Goal: Find specific page/section: Find specific page/section

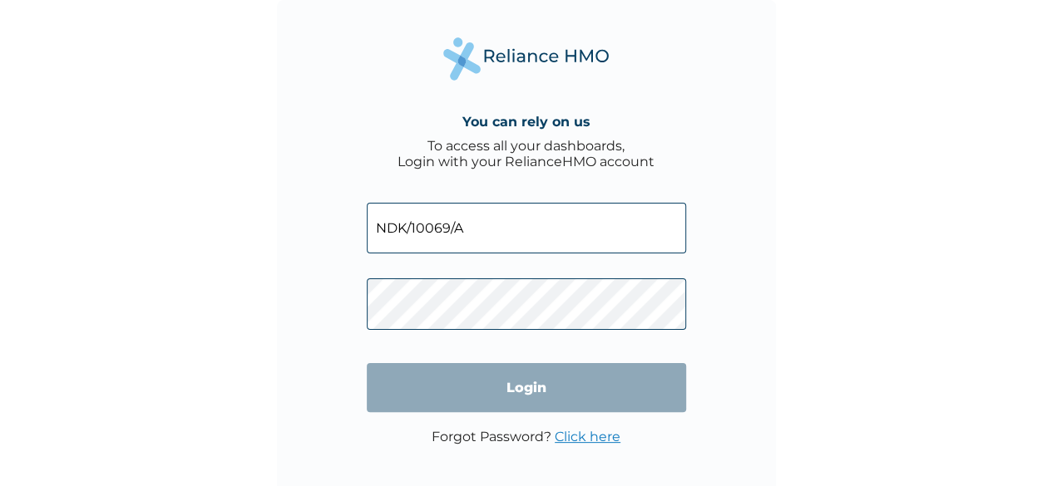
click at [529, 395] on input "Login" at bounding box center [526, 387] width 319 height 49
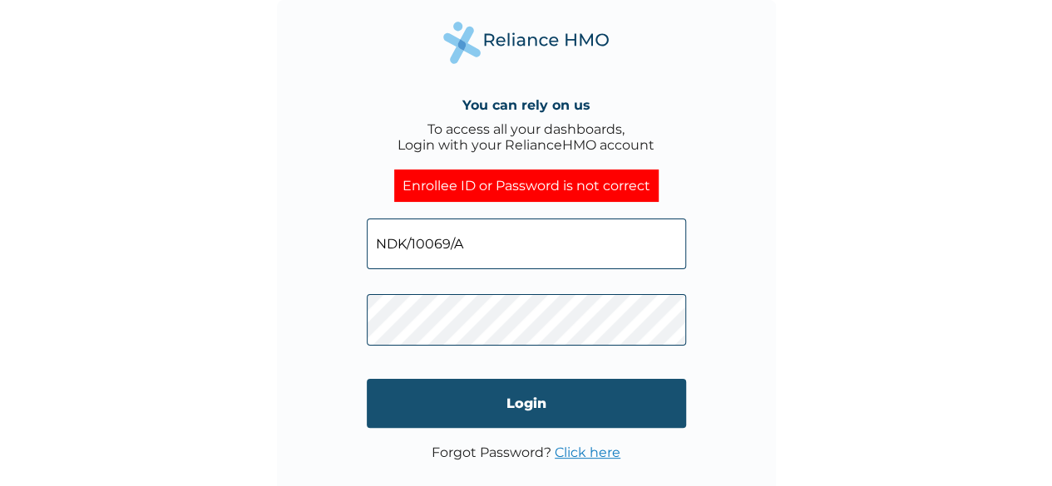
click at [530, 397] on input "Login" at bounding box center [526, 403] width 319 height 49
click at [524, 393] on input "Login" at bounding box center [526, 403] width 319 height 49
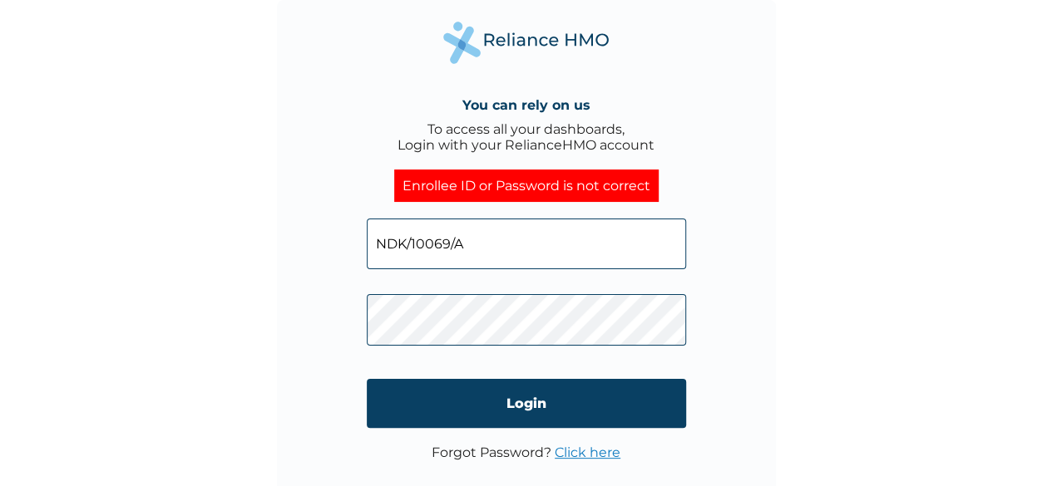
click at [346, 323] on div "You can rely on us To access all your dashboards, Login with your RelianceHMO a…" at bounding box center [526, 249] width 499 height 499
click input "Login" at bounding box center [526, 403] width 319 height 49
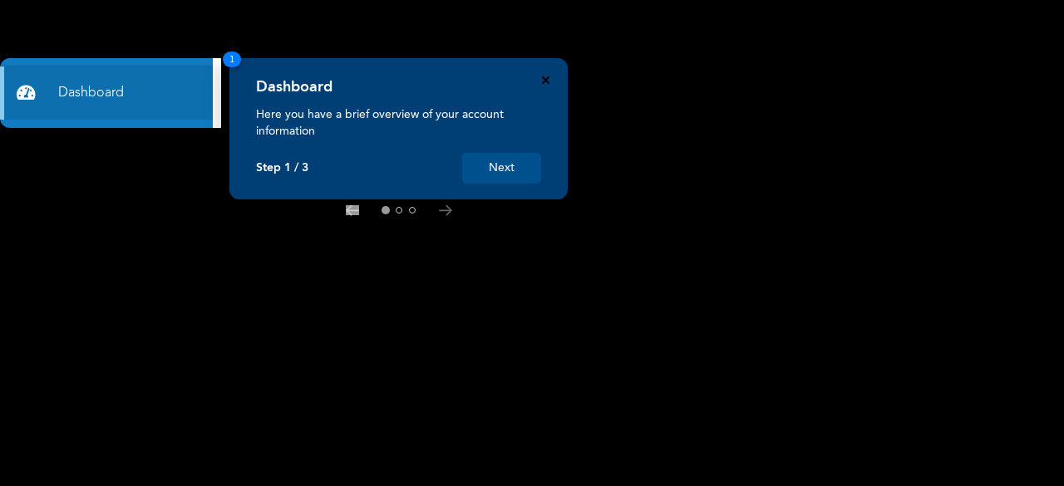
click at [543, 81] on icon "Close" at bounding box center [545, 79] width 7 height 7
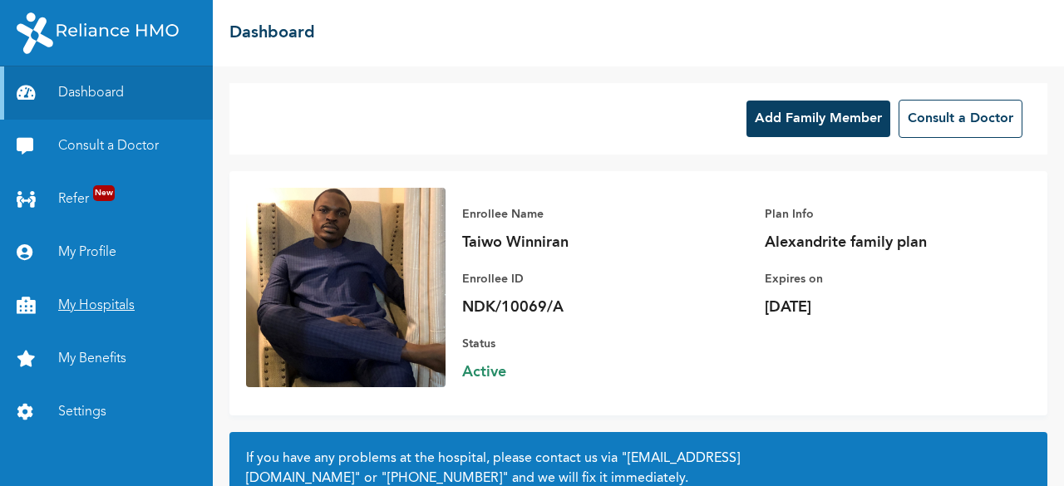
click at [111, 305] on link "My Hospitals" at bounding box center [106, 305] width 213 height 53
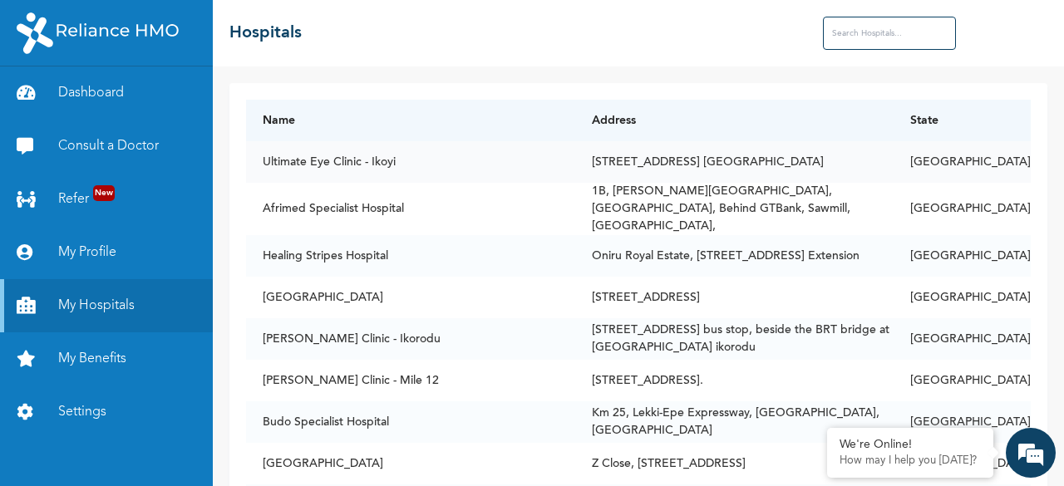
click at [524, 162] on td "Ultimate Eye Clinic - Ikoyi" at bounding box center [410, 162] width 329 height 42
click at [848, 41] on input "text" at bounding box center [889, 33] width 133 height 33
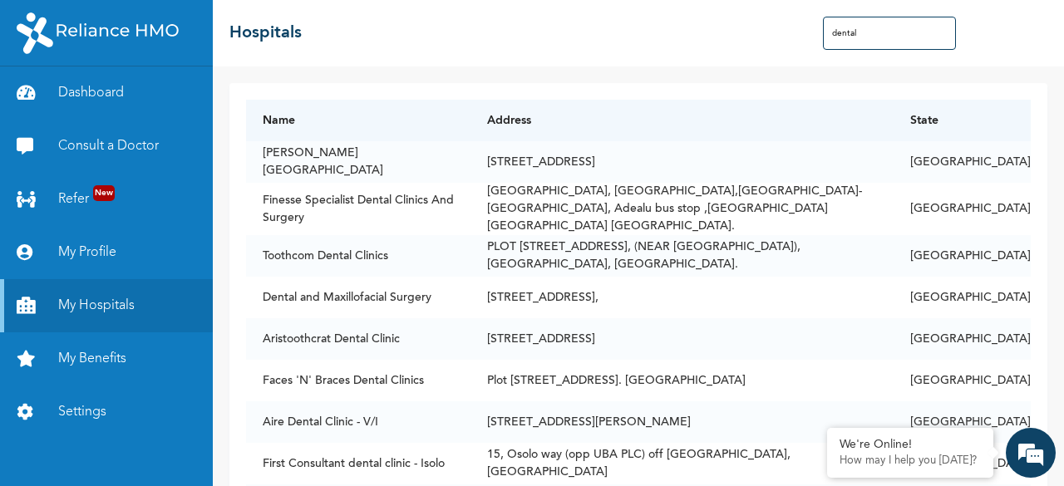
type input "dental"
